Goal: Book appointment/travel/reservation

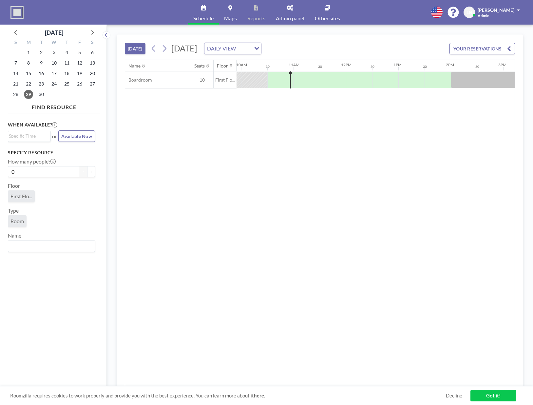
scroll to position [0, 524]
click at [32, 136] on input "Search for option" at bounding box center [28, 136] width 38 height 8
click at [32, 146] on li "11:00 am" at bounding box center [30, 148] width 42 height 10
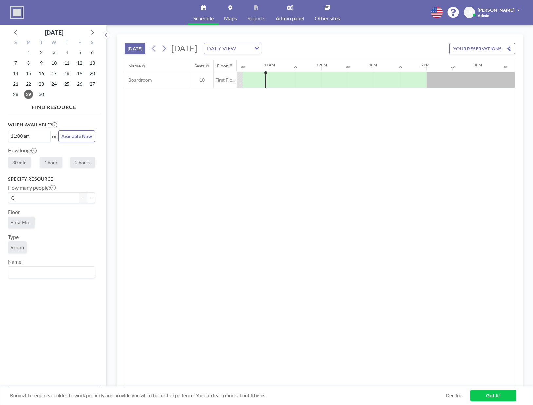
scroll to position [0, 550]
click at [52, 161] on label "1 hour" at bounding box center [51, 162] width 23 height 11
radio input "true"
click at [41, 274] on input "Search for option" at bounding box center [50, 272] width 82 height 9
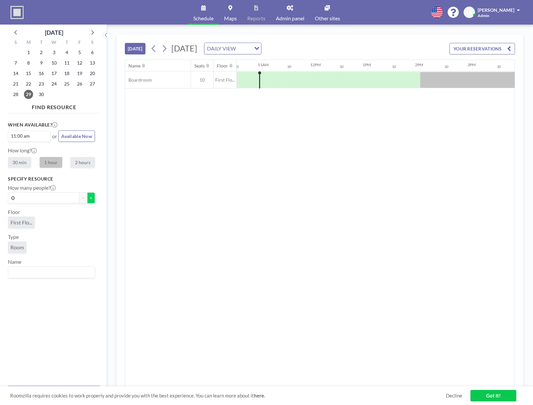
click at [90, 198] on button "+" at bounding box center [91, 197] width 8 height 11
type input "1"
click at [47, 270] on input "Search for option" at bounding box center [50, 272] width 82 height 9
type input "L"
click at [47, 261] on li "Boardroom" at bounding box center [52, 260] width 86 height 9
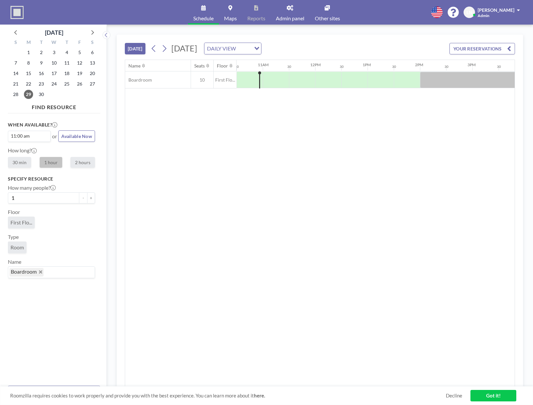
click at [486, 393] on link "Got it!" at bounding box center [493, 395] width 46 height 11
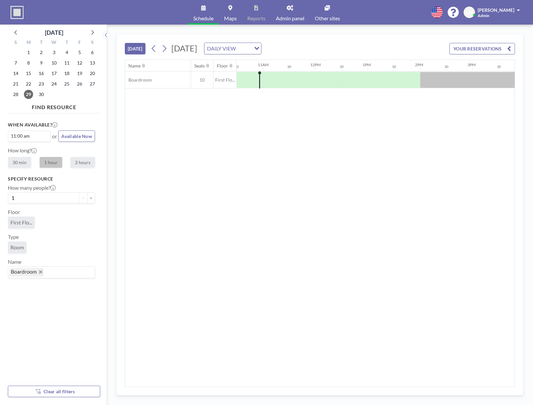
click at [98, 380] on div "FIND RESOURCE When available? 11:00 am Loading... or Available Now How long? 30…" at bounding box center [54, 249] width 92 height 296
click at [466, 48] on button "YOUR RESERVATIONS" at bounding box center [481, 48] width 65 height 11
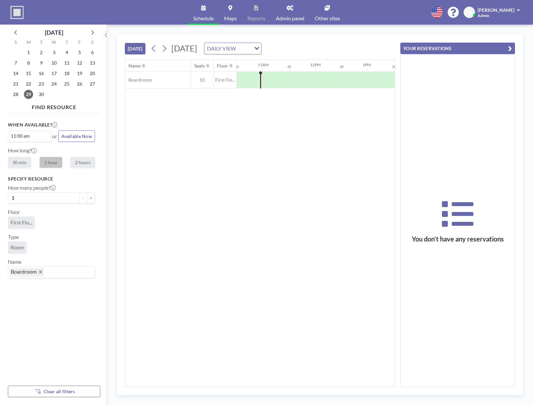
click at [514, 48] on button "YOUR RESERVATIONS" at bounding box center [457, 48] width 115 height 11
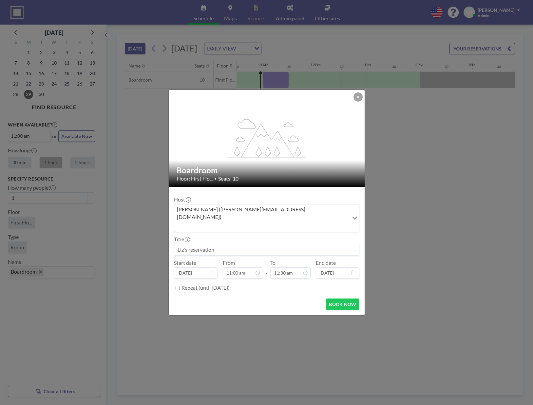
drag, startPoint x: 263, startPoint y: 81, endPoint x: 230, endPoint y: 111, distance: 44.5
click at [230, 111] on div "flex-grow: 1.2;" at bounding box center [267, 138] width 196 height 97
click at [273, 205] on div "12:00 pm" at bounding box center [275, 211] width 77 height 12
type input "12:00 pm"
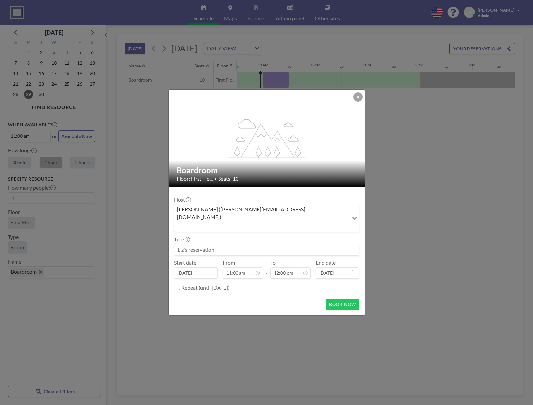
scroll to position [280, 0]
click at [341, 298] on button "BOOK NOW" at bounding box center [342, 303] width 33 height 11
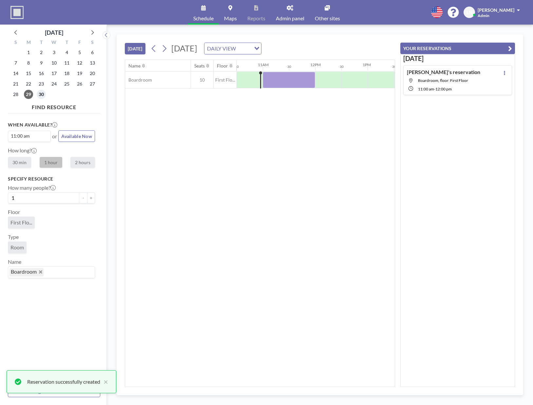
click at [42, 94] on span "30" at bounding box center [41, 94] width 9 height 9
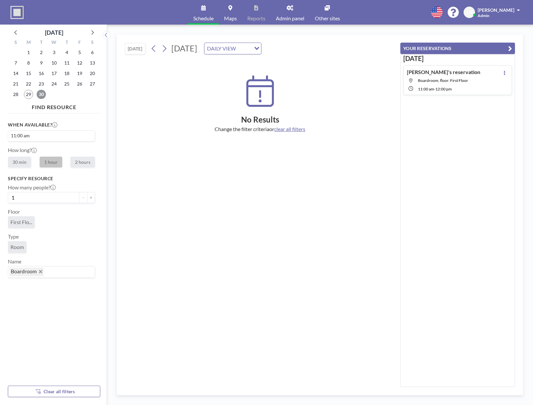
click at [40, 96] on span "30" at bounding box center [41, 94] width 9 height 9
click at [261, 53] on div "DAILY VIEW Loading..." at bounding box center [232, 48] width 57 height 11
click at [303, 67] on li "WEEKLY VIEW" at bounding box center [313, 69] width 56 height 9
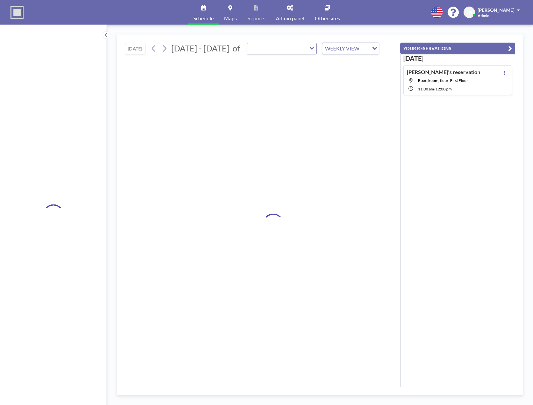
type input "Boardroom"
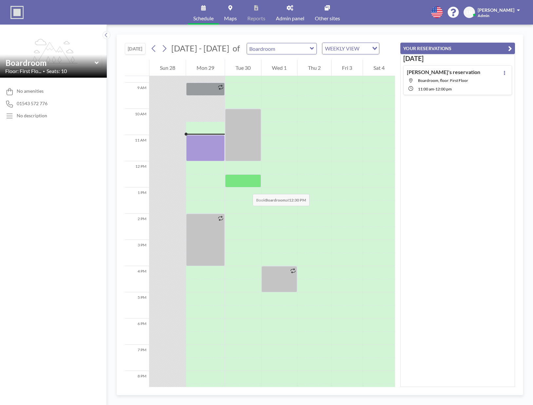
scroll to position [196, 0]
